Goal: Transaction & Acquisition: Purchase product/service

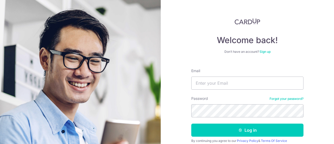
type input "claire.wenyan@gmail.com"
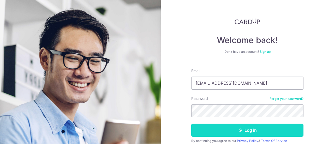
click at [216, 130] on button "Log in" at bounding box center [247, 130] width 112 height 13
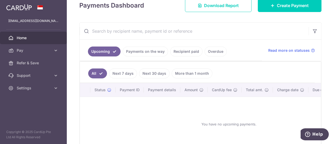
scroll to position [26, 0]
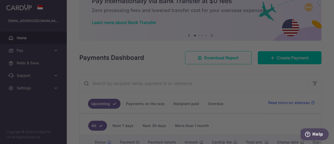
click at [270, 58] on div at bounding box center [169, 72] width 338 height 145
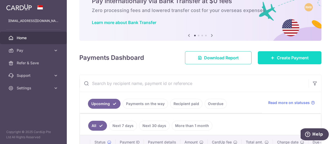
click at [283, 60] on span "Create Payment" at bounding box center [293, 58] width 32 height 6
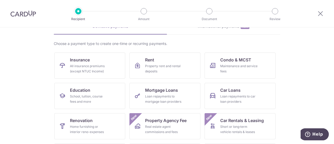
scroll to position [52, 0]
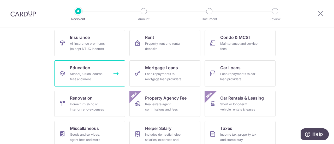
click at [94, 72] on div "School, tuition, course fees and more" at bounding box center [89, 76] width 38 height 10
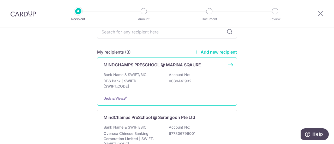
click at [165, 82] on div "Bank Name & SWIFT/BIC: DBS Bank | SWIFT: [SWIFT_CODE] Account No: 0039441932" at bounding box center [167, 81] width 127 height 19
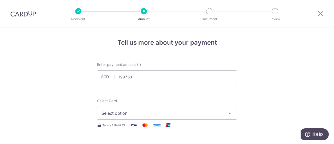
type input "1,997.53"
click at [152, 115] on span "Select option" at bounding box center [163, 113] width 122 height 6
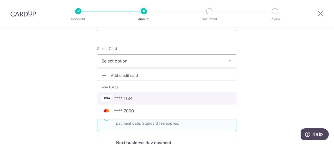
click at [137, 101] on span "**** 1134" at bounding box center [167, 98] width 131 height 6
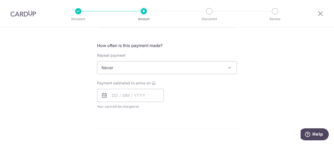
scroll to position [209, 0]
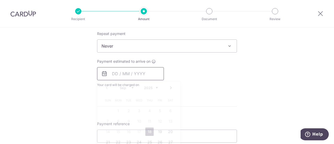
click at [117, 75] on input "text" at bounding box center [130, 73] width 67 height 13
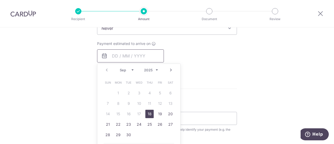
scroll to position [235, 0]
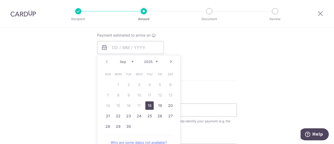
click at [227, 89] on form "Enter payment amount SGD 1,997.53 1997.53 Select Card **** 1134 Add credit card…" at bounding box center [167, 33] width 140 height 413
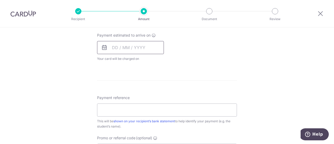
click at [126, 48] on input "text" at bounding box center [130, 47] width 67 height 13
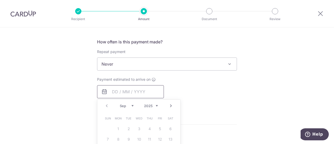
scroll to position [183, 0]
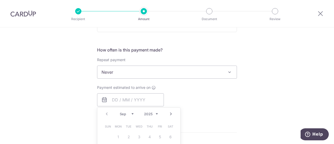
click at [197, 76] on span "Never" at bounding box center [166, 72] width 139 height 13
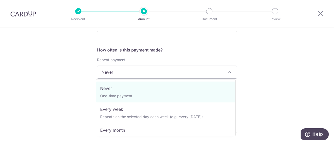
click at [197, 76] on span "Never" at bounding box center [166, 72] width 139 height 13
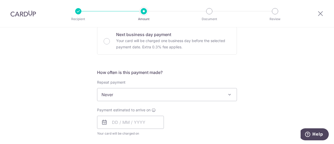
scroll to position [131, 0]
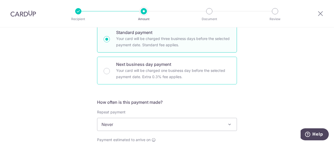
click at [124, 69] on p "Your card will be charged one business day before the selected payment date. Ex…" at bounding box center [173, 73] width 114 height 13
click at [110, 69] on input "Next business day payment Your card will be charged one business day before the…" at bounding box center [107, 71] width 6 height 6
radio input "false"
radio input "true"
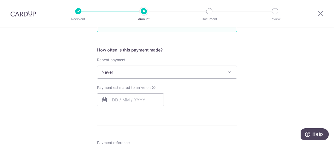
scroll to position [209, 0]
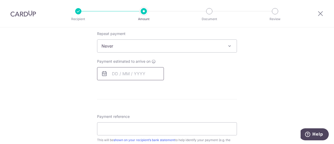
click at [143, 73] on input "text" at bounding box center [130, 73] width 67 height 13
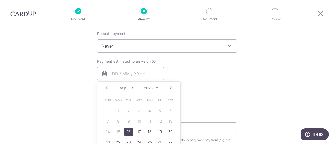
click at [128, 131] on link "16" at bounding box center [129, 131] width 8 height 8
type input "[DATE]"
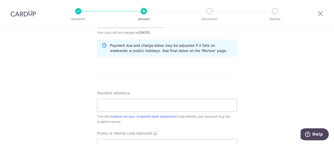
scroll to position [287, 0]
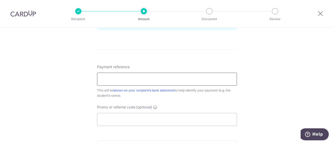
click at [138, 81] on input "Payment reference" at bounding box center [167, 79] width 140 height 13
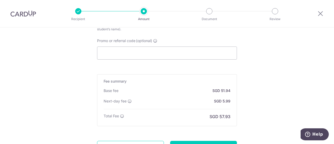
scroll to position [366, 0]
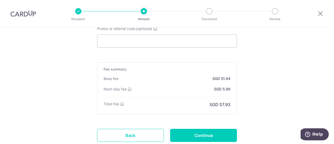
type input "hansel payment"
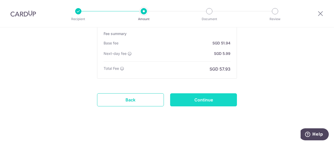
click at [188, 102] on input "Continue" at bounding box center [203, 99] width 67 height 13
type input "Create Schedule"
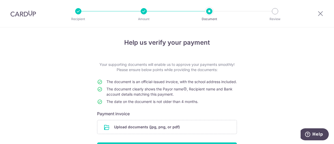
scroll to position [48, 0]
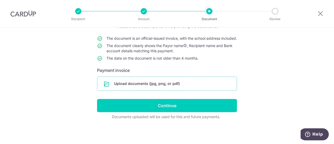
click at [154, 84] on input "file" at bounding box center [166, 84] width 139 height 14
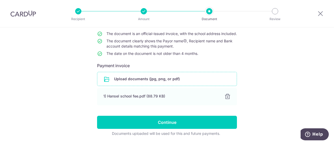
scroll to position [69, 0]
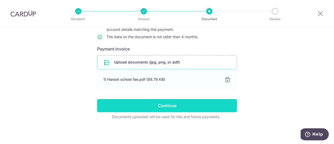
click at [179, 102] on input "Continue" at bounding box center [167, 105] width 140 height 13
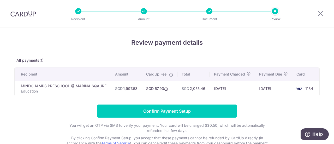
click at [237, 98] on div "Review payment details All payments(1) Recipient Amount CardUp Fee Total Paymen…" at bounding box center [167, 94] width 306 height 113
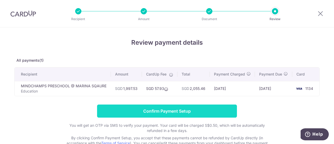
click at [191, 109] on input "Confirm Payment Setup" at bounding box center [167, 110] width 140 height 13
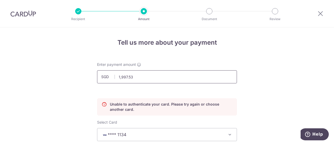
click at [157, 78] on input "1,997.53" at bounding box center [167, 76] width 140 height 13
drag, startPoint x: 167, startPoint y: 75, endPoint x: 116, endPoint y: 78, distance: 51.0
click at [116, 78] on input "1,997.53" at bounding box center [167, 76] width 140 height 13
type input "1,000.00"
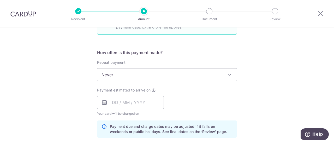
scroll to position [209, 0]
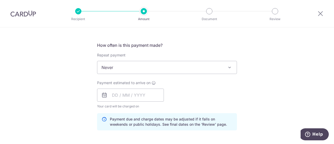
click at [196, 63] on span "Never" at bounding box center [166, 67] width 139 height 13
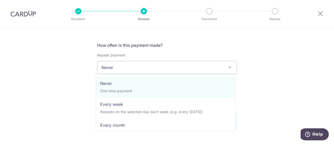
click at [196, 63] on span "Never" at bounding box center [166, 67] width 139 height 13
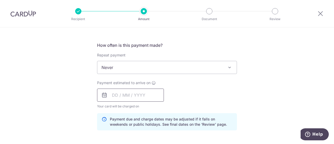
click at [150, 91] on input "text" at bounding box center [130, 95] width 67 height 13
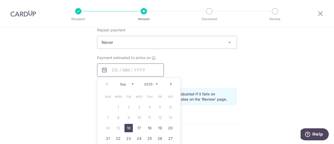
scroll to position [261, 0]
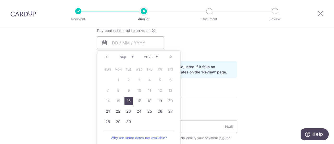
click at [128, 101] on link "16" at bounding box center [129, 101] width 8 height 8
type input "[DATE]"
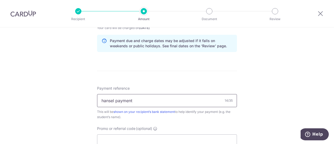
scroll to position [313, 0]
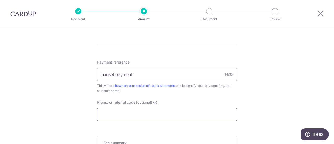
click at [139, 114] on input "Promo or referral code (optional)" at bounding box center [167, 114] width 140 height 13
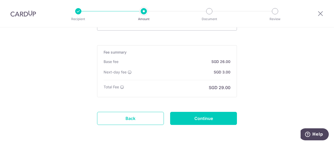
scroll to position [423, 0]
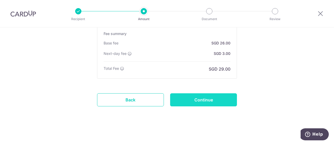
click at [211, 102] on input "Continue" at bounding box center [203, 99] width 67 height 13
type input "Update Schedule"
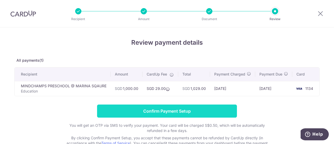
click at [189, 112] on input "Confirm Payment Setup" at bounding box center [167, 110] width 140 height 13
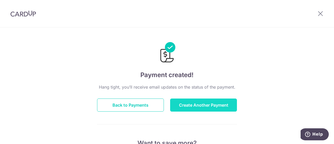
click at [200, 106] on button "Create Another Payment" at bounding box center [203, 104] width 67 height 13
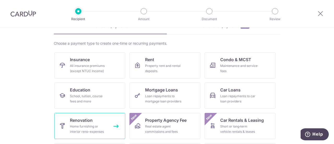
scroll to position [52, 0]
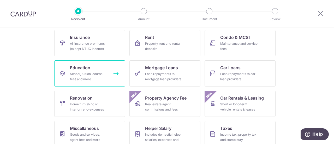
click at [86, 71] on div "School, tuition, course fees and more" at bounding box center [89, 76] width 38 height 10
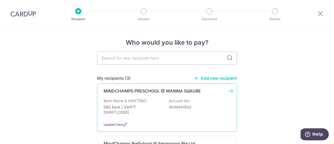
click at [158, 95] on div "MINDCHAMPS PRESCHOOL @ MARINA SQAURE Bank Name & SWIFT/BIC: DBS Bank | SWIFT: […" at bounding box center [167, 107] width 140 height 48
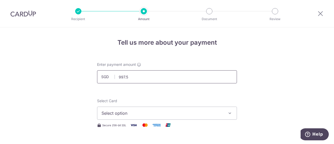
type input "997.53"
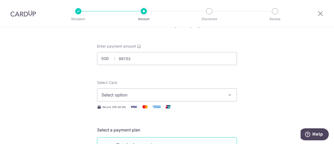
scroll to position [26, 0]
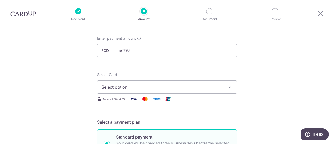
click at [176, 91] on button "Select option" at bounding box center [167, 86] width 140 height 13
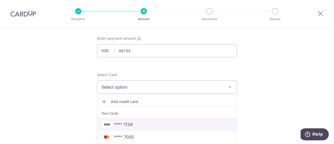
click at [170, 120] on link "**** 1134" at bounding box center [166, 124] width 139 height 13
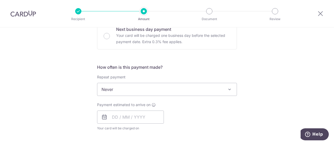
scroll to position [183, 0]
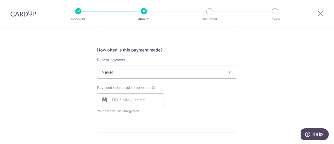
click at [153, 71] on span "Never" at bounding box center [166, 72] width 139 height 13
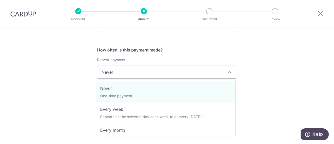
click at [153, 71] on span "Never" at bounding box center [166, 72] width 139 height 13
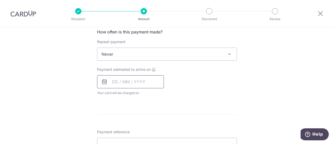
scroll to position [209, 0]
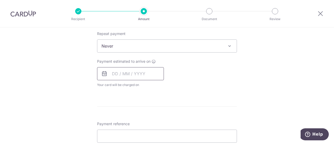
click at [119, 69] on input "text" at bounding box center [130, 73] width 67 height 13
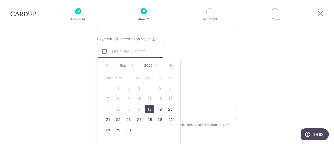
scroll to position [261, 0]
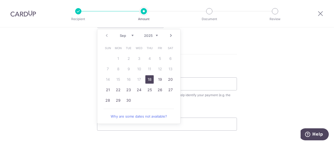
click at [229, 65] on form "Enter payment amount SGD 997.53 997.53 Select Card **** 1134 Add credit card Yo…" at bounding box center [167, 7] width 140 height 413
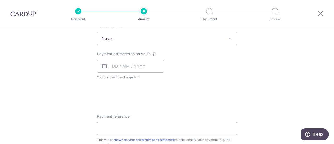
scroll to position [209, 0]
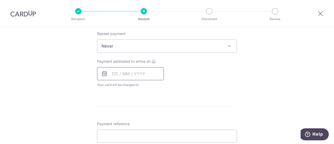
click at [142, 72] on input "text" at bounding box center [130, 73] width 67 height 13
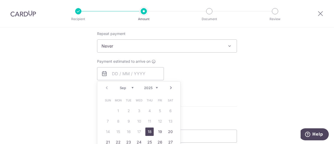
click at [199, 82] on div "Payment estimated to arrive on Prev Next Sep Oct Nov Dec 2025 2026 2027 2028 20…" at bounding box center [167, 73] width 146 height 29
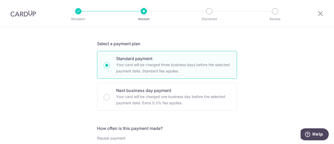
scroll to position [104, 0]
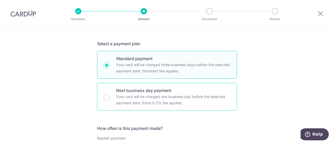
click at [107, 93] on div "Next business day payment Your card will be charged one business day before the…" at bounding box center [167, 97] width 140 height 28
radio input "false"
radio input "true"
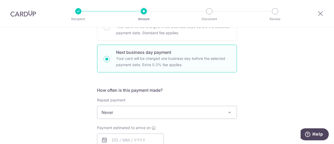
scroll to position [183, 0]
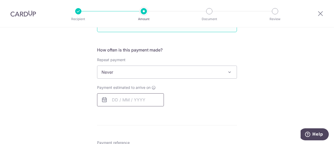
click at [146, 101] on input "text" at bounding box center [130, 99] width 67 height 13
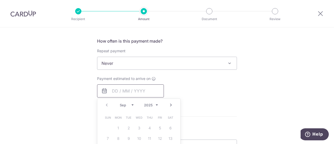
scroll to position [235, 0]
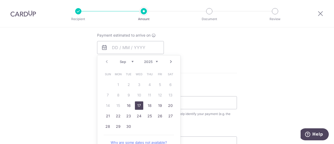
click at [136, 104] on link "17" at bounding box center [139, 105] width 8 height 8
type input "17/09/2025"
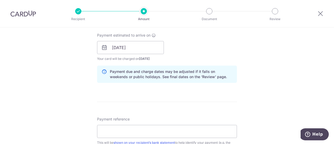
click at [198, 55] on div "Payment estimated to arrive on 17/09/2025 Prev Next Sep Oct Nov Dec 2025 2026 2…" at bounding box center [167, 47] width 146 height 29
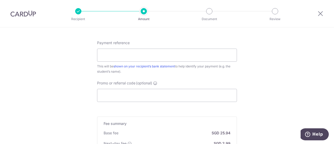
scroll to position [313, 0]
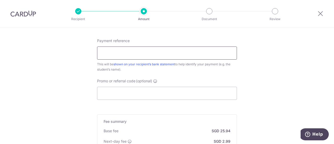
click at [157, 57] on input "Payment reference" at bounding box center [167, 52] width 140 height 13
type input "hansel school fee"
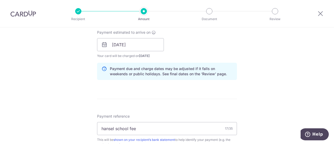
scroll to position [209, 0]
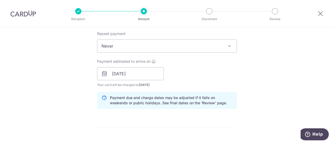
click at [211, 79] on div "Payment estimated to arrive on 17/09/2025 Prev Next Sep Oct Nov Dec 2025 2026 2…" at bounding box center [167, 73] width 146 height 29
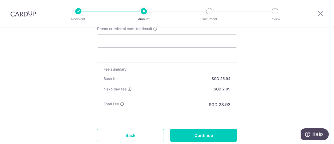
scroll to position [392, 0]
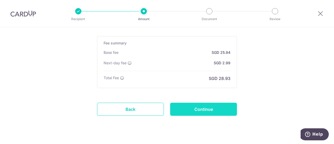
click at [200, 109] on input "Continue" at bounding box center [203, 109] width 67 height 13
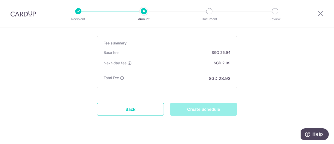
type input "Create Schedule"
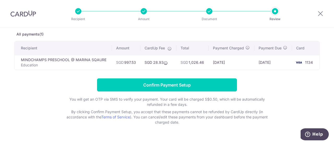
scroll to position [37, 0]
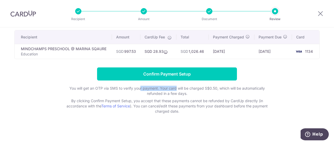
drag, startPoint x: 139, startPoint y: 85, endPoint x: 175, endPoint y: 90, distance: 36.0
click at [175, 90] on p "You will get an OTP via SMS to verify your payment. Your card will be charged S…" at bounding box center [167, 91] width 209 height 10
click at [182, 91] on p "You will get an OTP via SMS to verify your payment. Your card will be charged S…" at bounding box center [167, 91] width 209 height 10
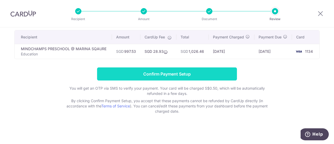
click at [174, 78] on input "Confirm Payment Setup" at bounding box center [167, 73] width 140 height 13
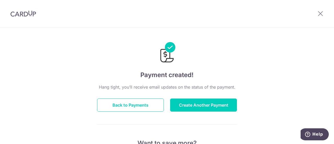
drag, startPoint x: 100, startPoint y: 87, endPoint x: 242, endPoint y: 85, distance: 142.1
click at [132, 58] on div at bounding box center [167, 49] width 140 height 30
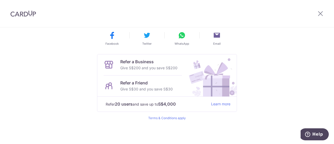
scroll to position [31, 0]
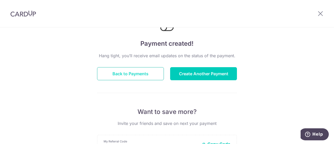
click at [134, 76] on button "Back to Payments" at bounding box center [130, 73] width 67 height 13
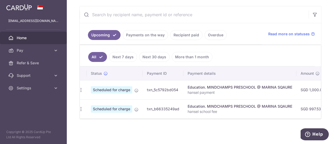
scroll to position [0, 4]
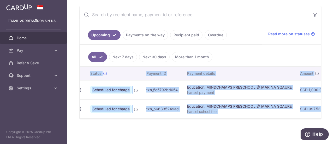
drag, startPoint x: 164, startPoint y: 119, endPoint x: 188, endPoint y: 118, distance: 24.3
click at [188, 118] on div "Status Payment ID Payment details Amount CardUp fee Total amt. Charge date Due …" at bounding box center [200, 93] width 241 height 52
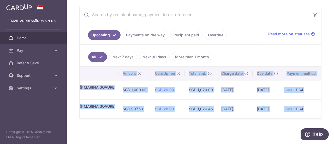
scroll to position [0, 0]
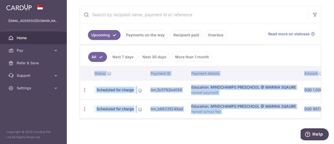
click at [161, 126] on div "× Pause Schedule Pause all future payments in this series Pause just this one p…" at bounding box center [200, 72] width 267 height 144
